Goal: Contribute content: Add original content to the website for others to see

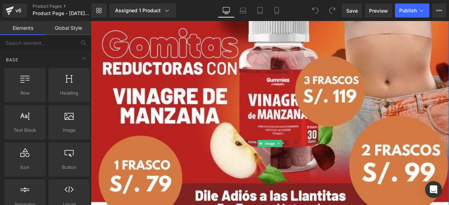
scroll to position [65, 0]
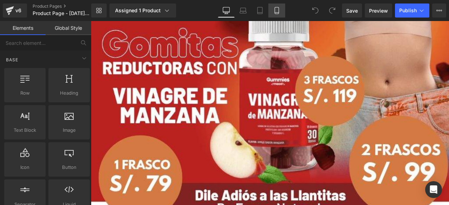
click at [278, 9] on icon at bounding box center [276, 10] width 7 height 7
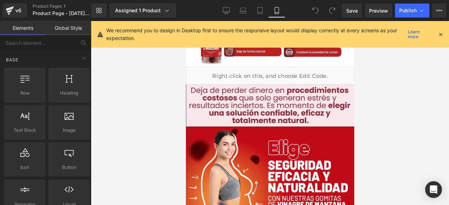
scroll to position [0, 0]
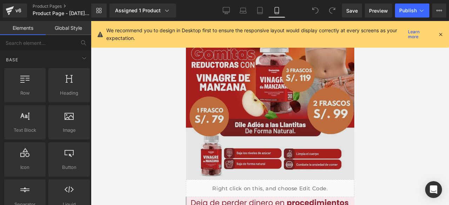
click at [257, 97] on div "Image" at bounding box center [270, 100] width 168 height 159
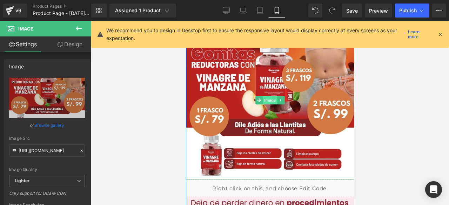
click at [264, 100] on span "Image" at bounding box center [269, 100] width 15 height 8
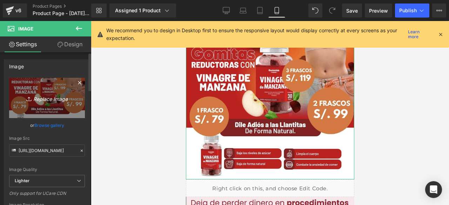
click at [45, 96] on icon "Replace Image" at bounding box center [47, 98] width 56 height 9
type input "C:\fakepath\Diseño sin título (1).png"
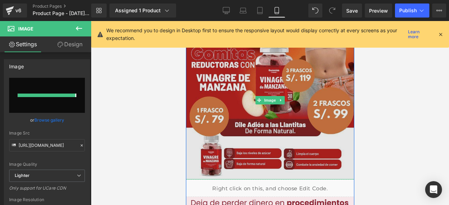
type input "[URL][DOMAIN_NAME]"
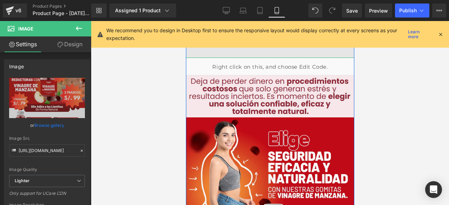
scroll to position [137, 0]
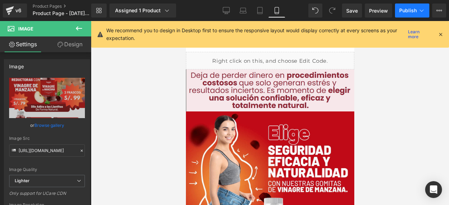
click at [420, 13] on icon at bounding box center [421, 10] width 7 height 7
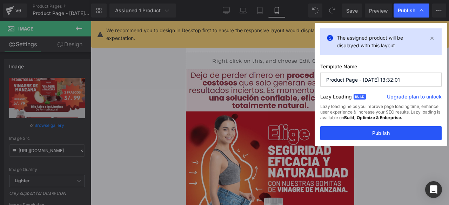
click at [370, 134] on button "Publish" at bounding box center [380, 133] width 121 height 14
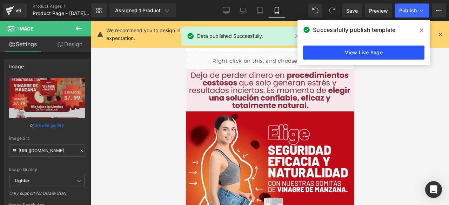
click at [349, 51] on link "View Live Page" at bounding box center [363, 53] width 121 height 14
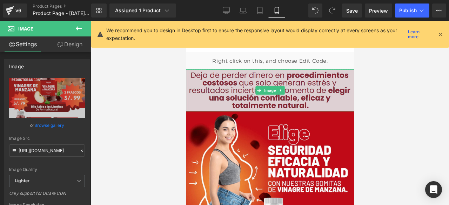
scroll to position [0, 0]
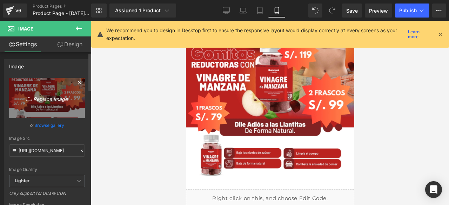
click at [61, 94] on icon "Replace Image" at bounding box center [47, 98] width 56 height 9
type input "C:\fakepath\Diseño sin título (2) (1).png"
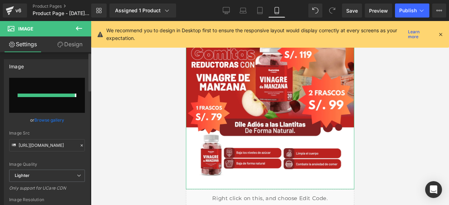
type input "[URL][DOMAIN_NAME]"
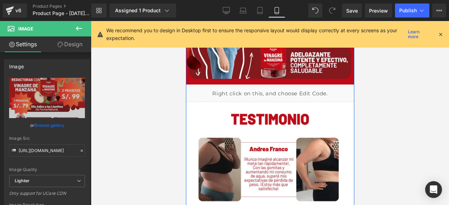
scroll to position [310, 0]
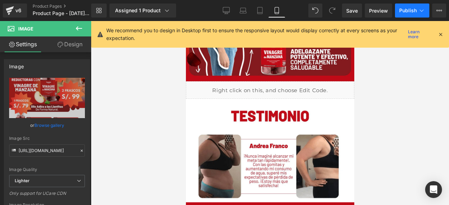
click at [423, 8] on icon at bounding box center [421, 10] width 7 height 7
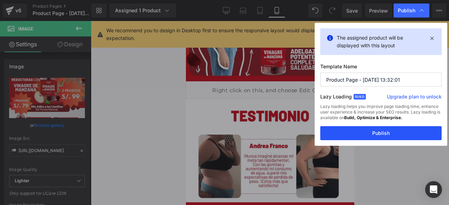
click at [371, 131] on button "Publish" at bounding box center [380, 133] width 121 height 14
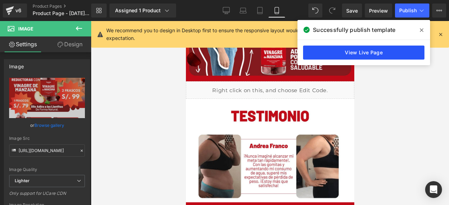
click at [348, 53] on link "View Live Page" at bounding box center [363, 53] width 121 height 14
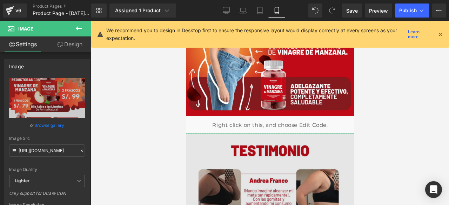
scroll to position [263, 0]
